Goal: Browse casually

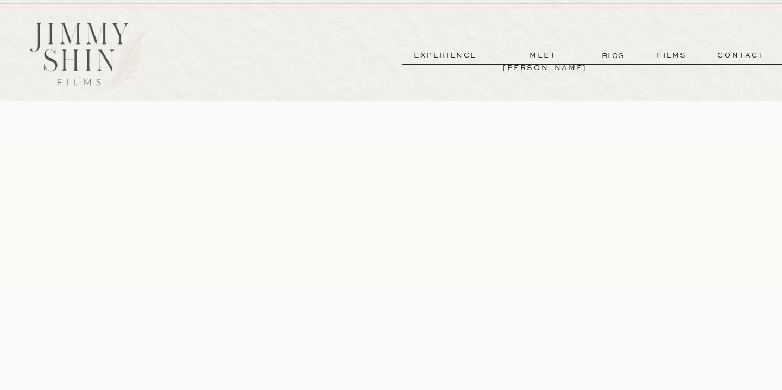
click at [660, 55] on p "films" at bounding box center [671, 55] width 53 height 12
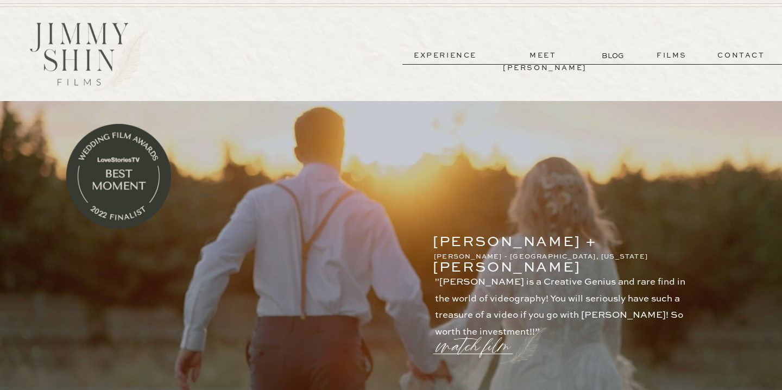
click at [451, 56] on p "experience" at bounding box center [445, 55] width 80 height 12
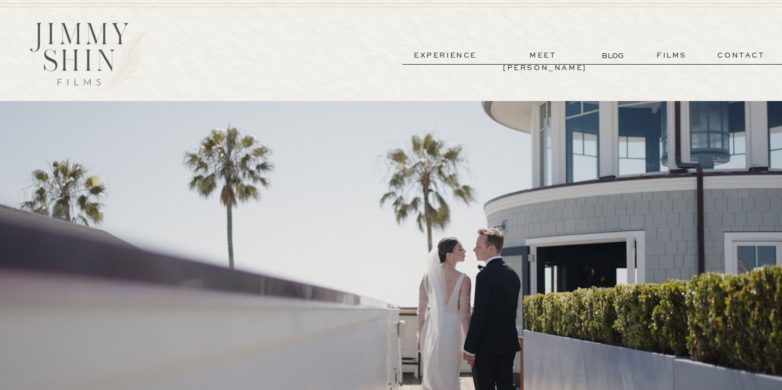
click at [661, 59] on p "films" at bounding box center [671, 55] width 53 height 12
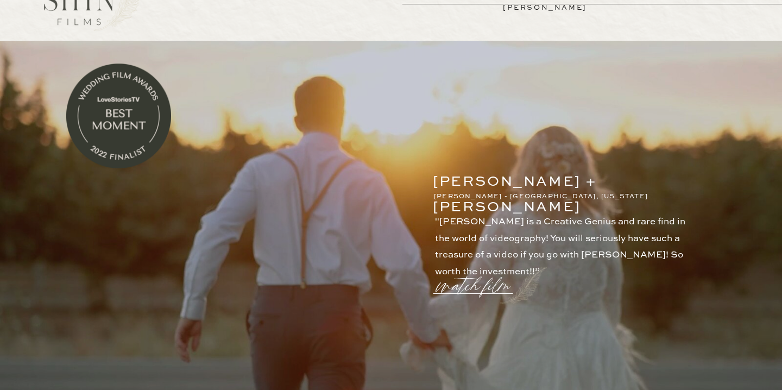
scroll to position [14, 0]
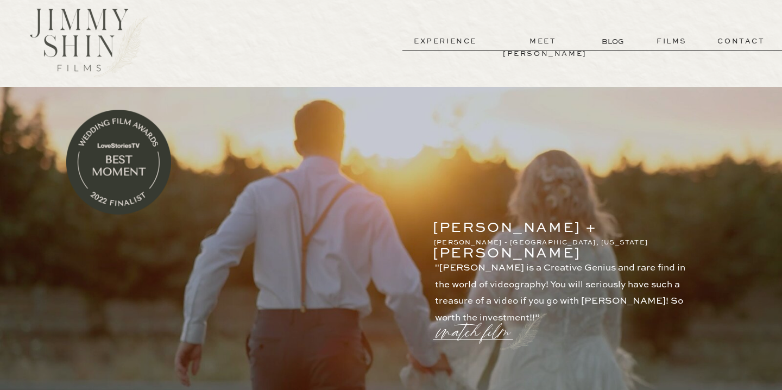
click at [543, 40] on p "meet [PERSON_NAME]" at bounding box center [543, 41] width 80 height 12
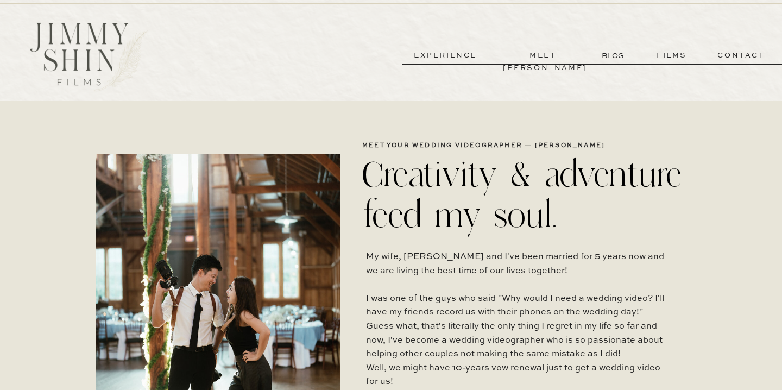
click at [671, 50] on p "films" at bounding box center [671, 55] width 53 height 12
